Goal: Task Accomplishment & Management: Complete application form

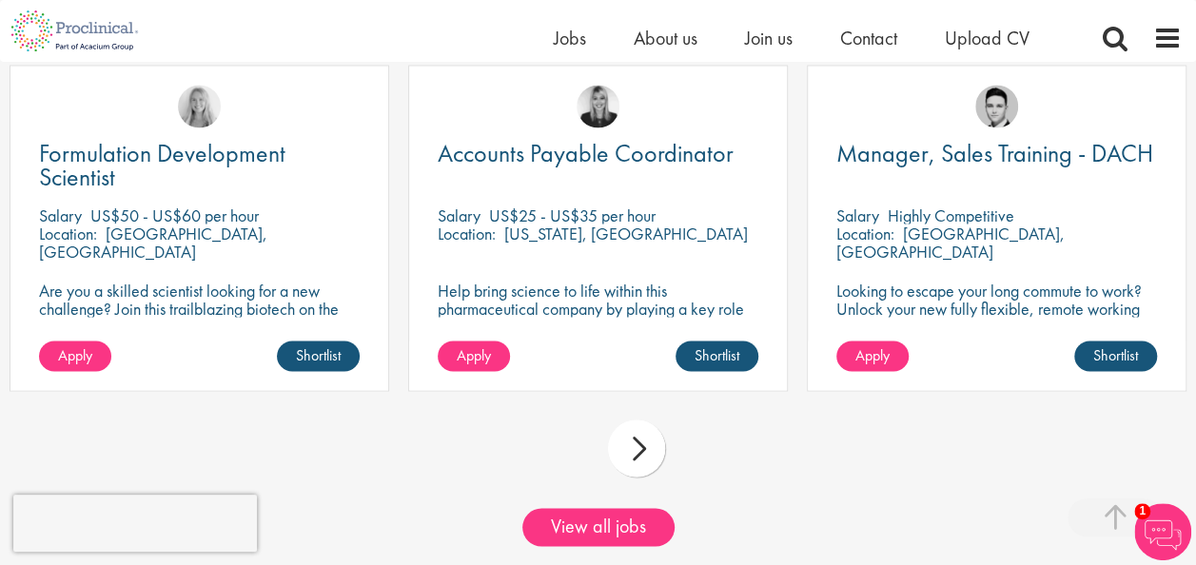
scroll to position [1930, 0]
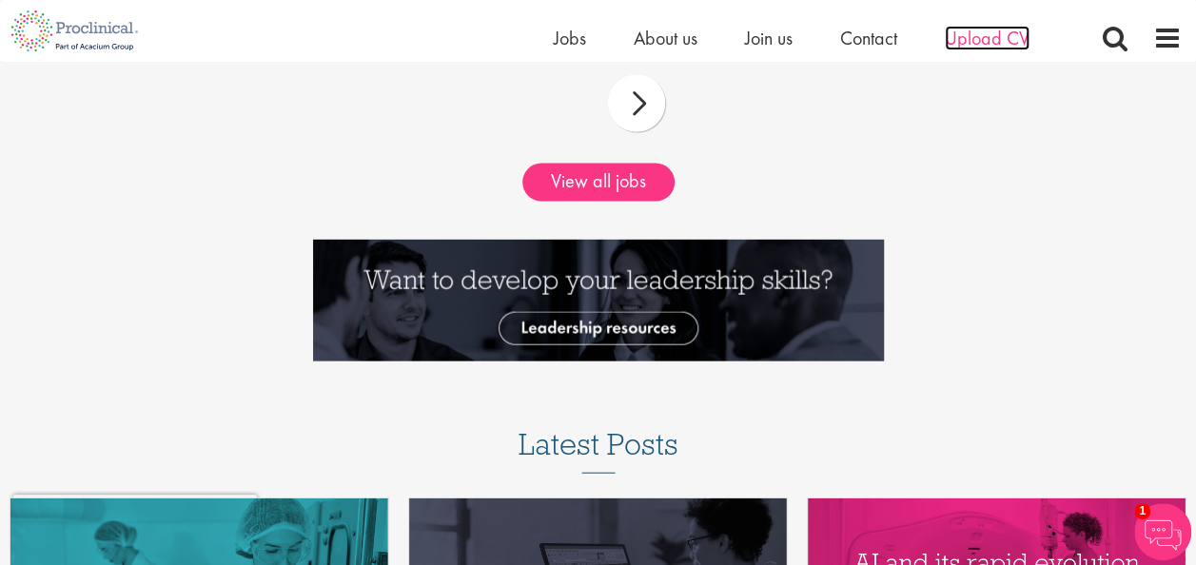
click at [995, 35] on span "Upload CV" at bounding box center [987, 38] width 85 height 25
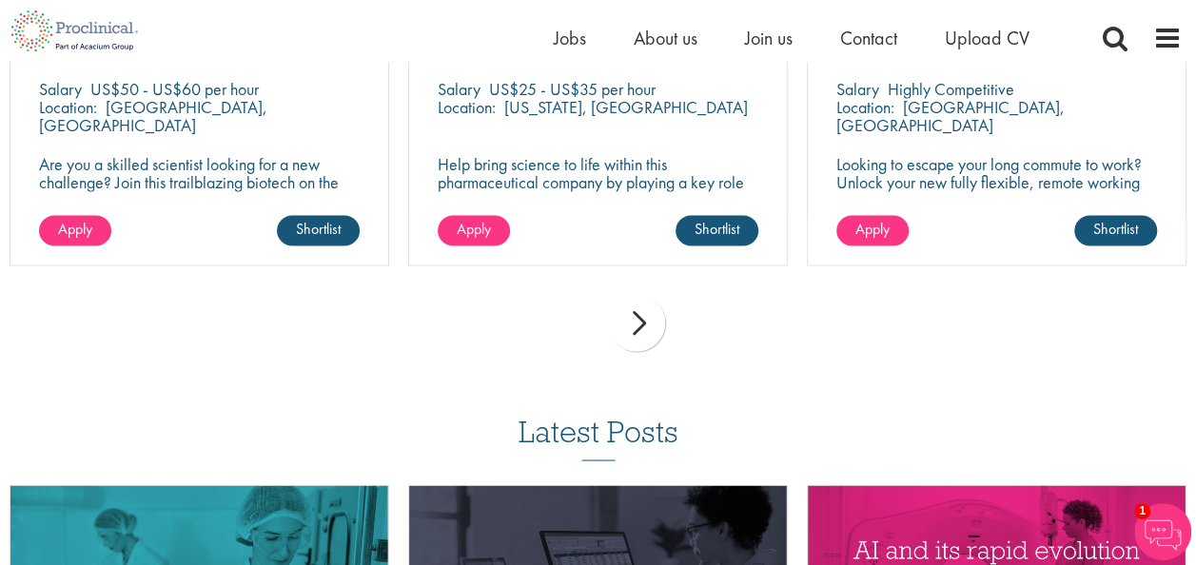
scroll to position [1511, 0]
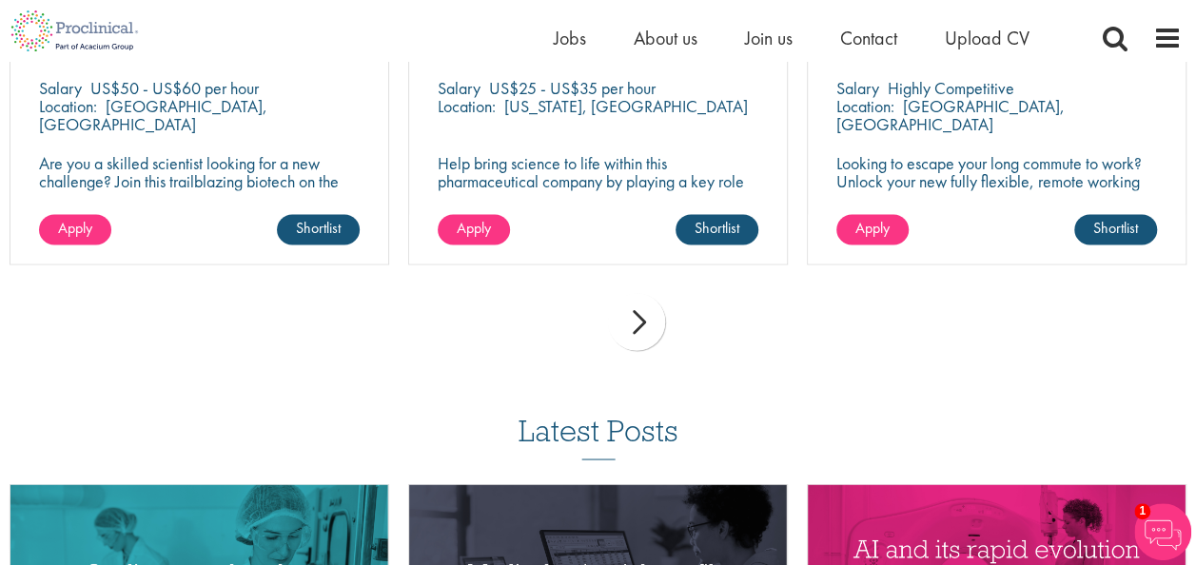
click at [645, 339] on div "next" at bounding box center [636, 321] width 57 height 57
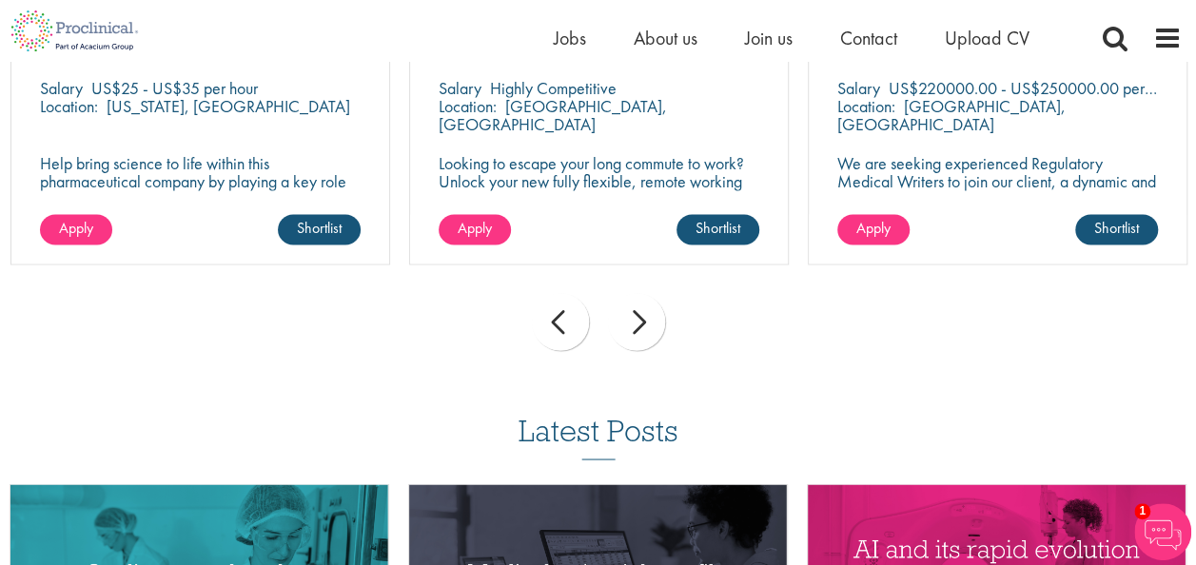
click at [645, 339] on div "next" at bounding box center [636, 321] width 57 height 57
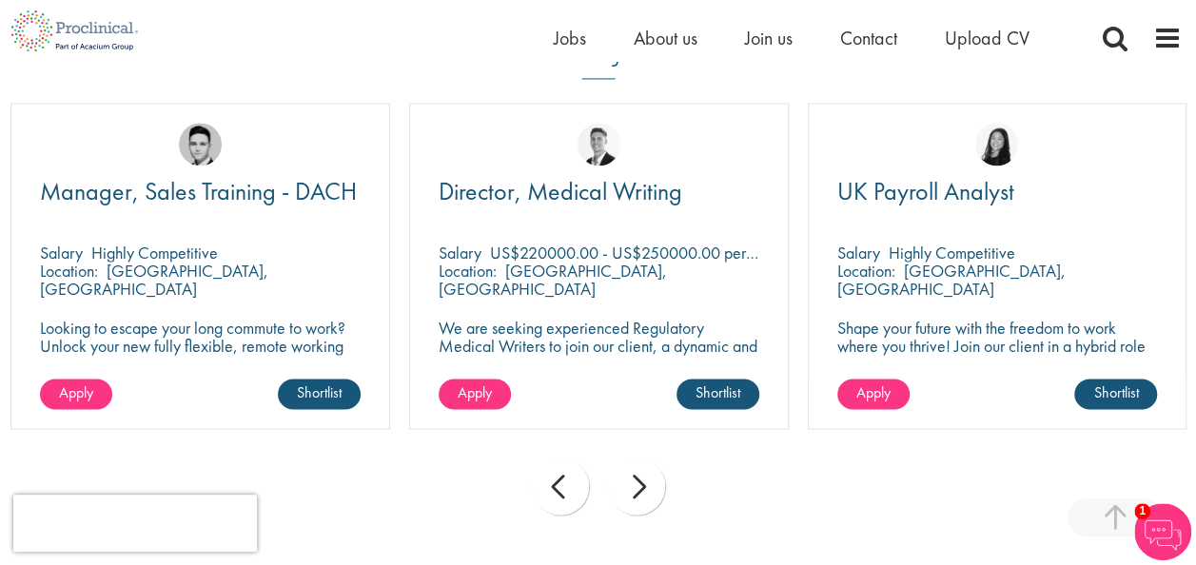
scroll to position [1345, 0]
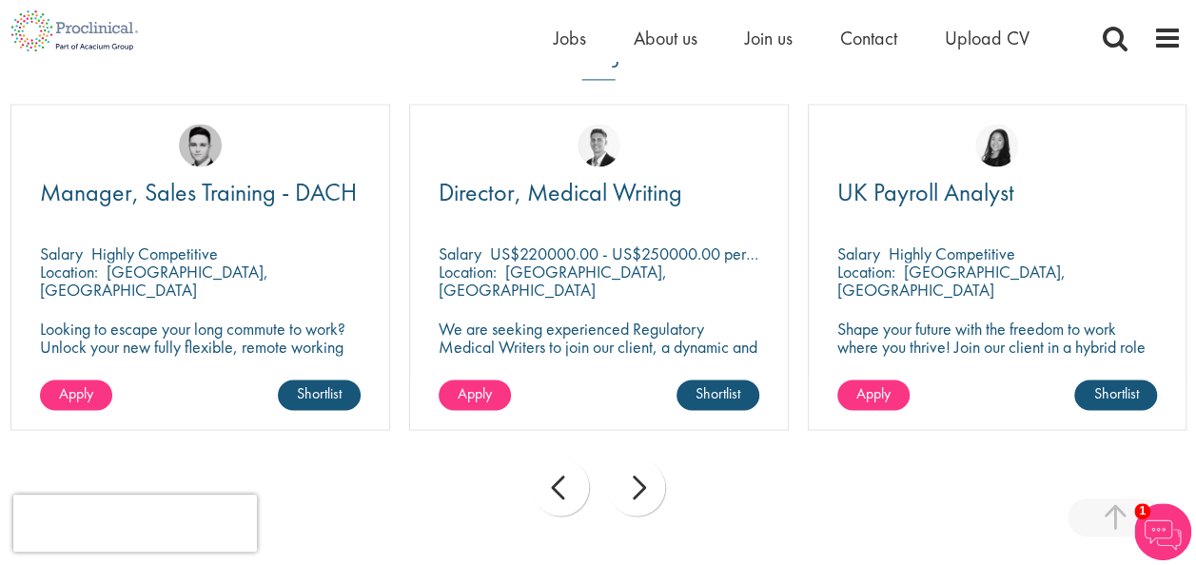
click at [641, 480] on div "next" at bounding box center [636, 487] width 57 height 57
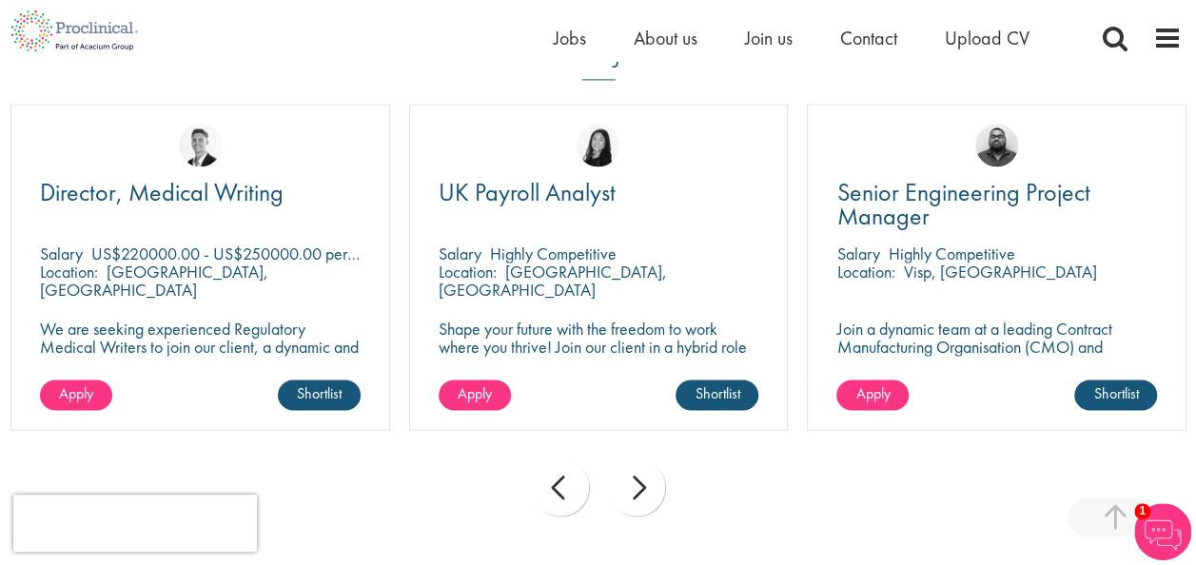
click at [639, 508] on div "next" at bounding box center [636, 487] width 57 height 57
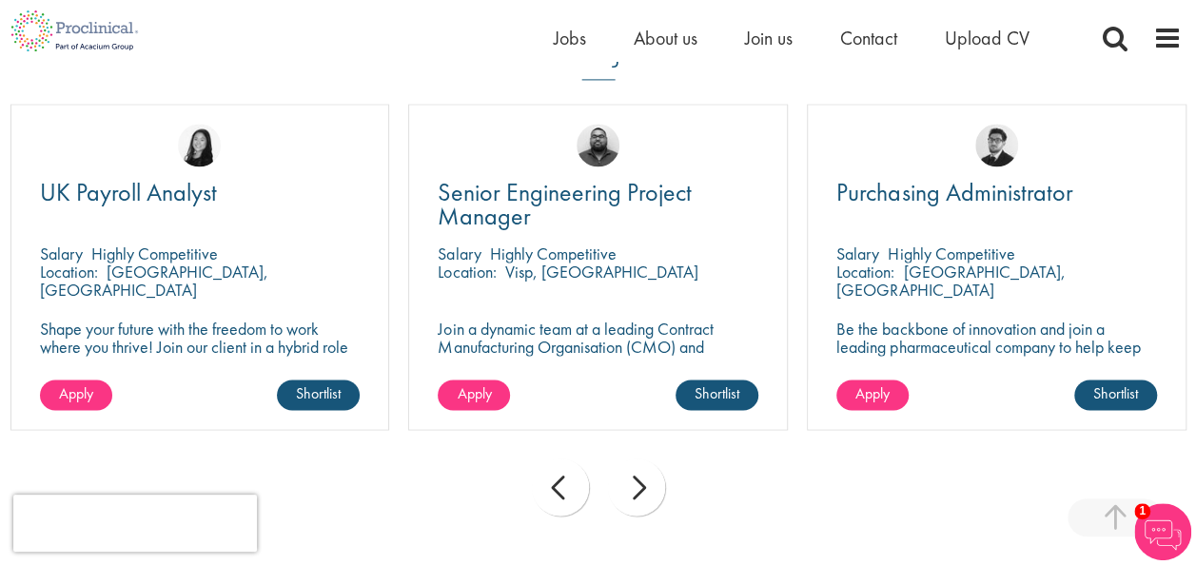
click at [639, 508] on div "next" at bounding box center [636, 487] width 57 height 57
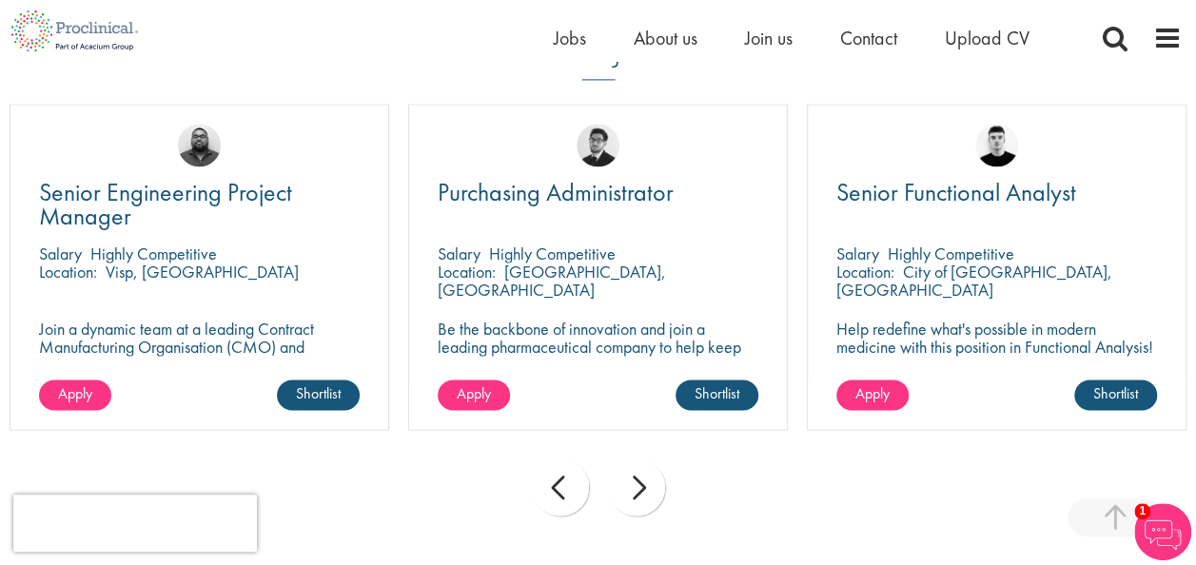
click at [639, 508] on div "next" at bounding box center [636, 487] width 57 height 57
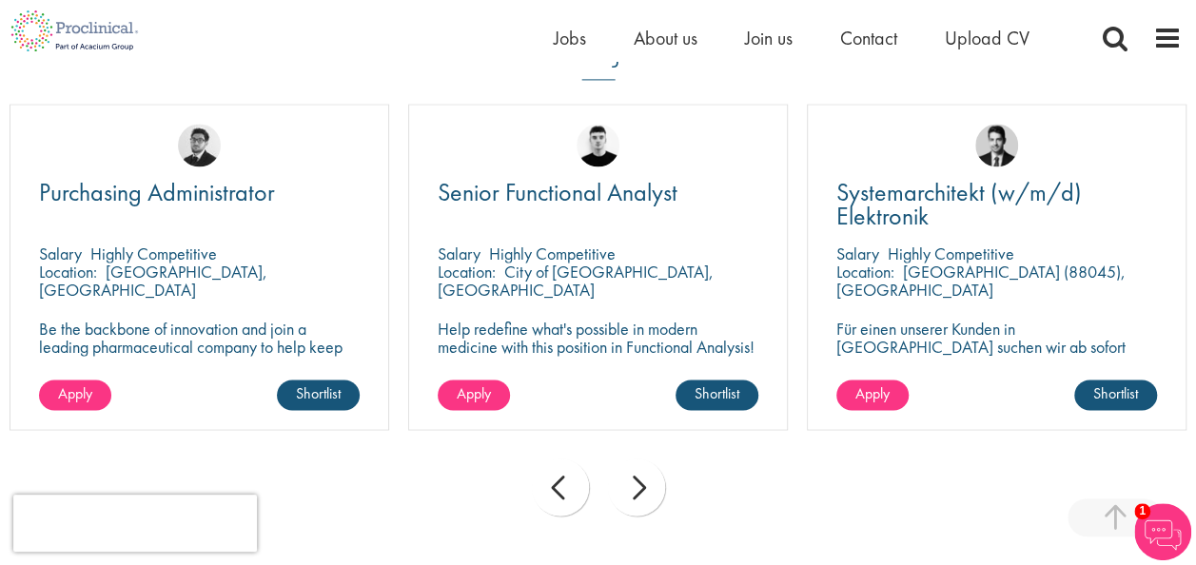
click at [639, 508] on div "next" at bounding box center [636, 487] width 57 height 57
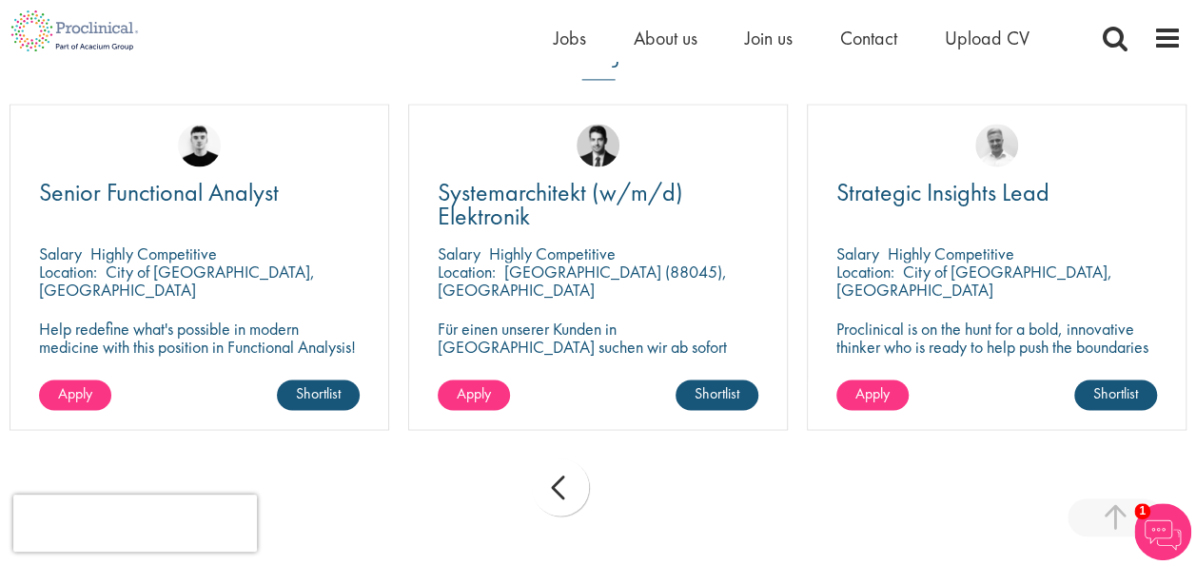
click at [639, 508] on div "prev next" at bounding box center [598, 490] width 1196 height 83
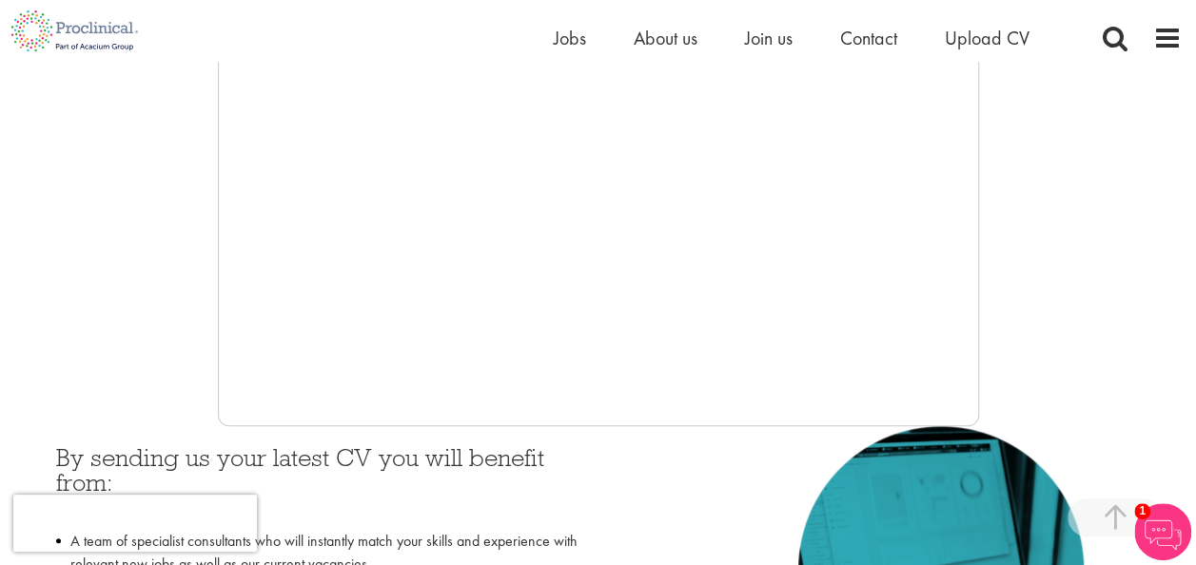
scroll to position [536, 0]
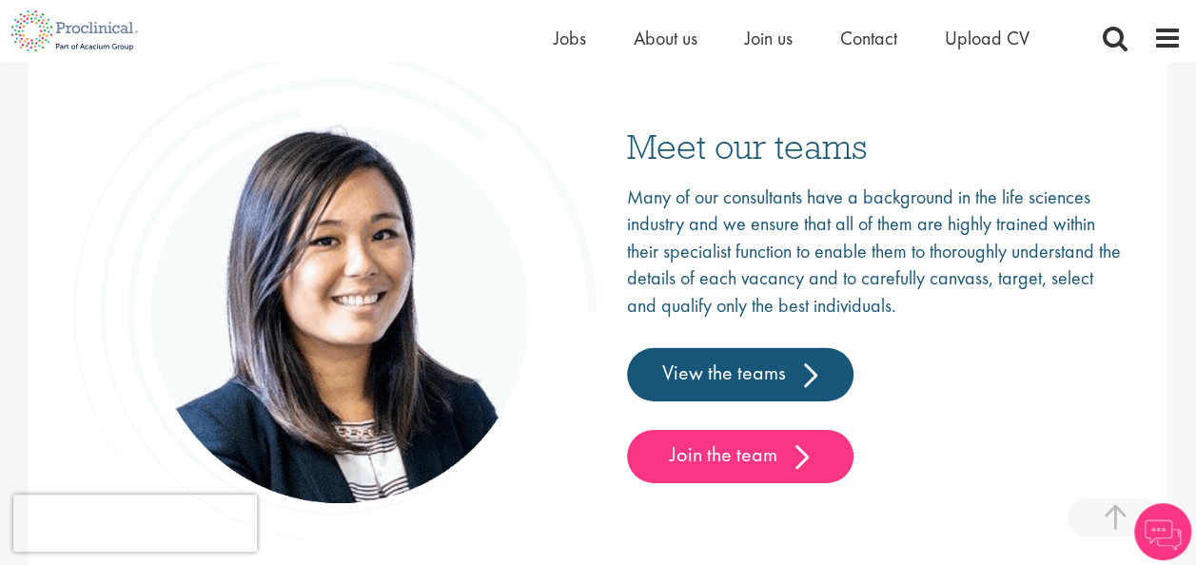
scroll to position [3052, 0]
